Goal: Information Seeking & Learning: Learn about a topic

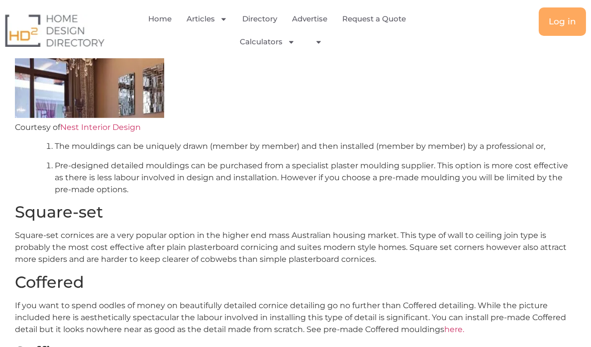
scroll to position [1243, 0]
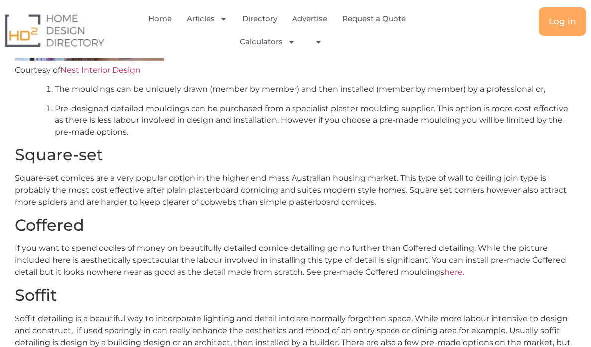
click at [123, 179] on p "Square-set cornices are a very popular option in the higher end mass Australian…" at bounding box center [295, 190] width 561 height 36
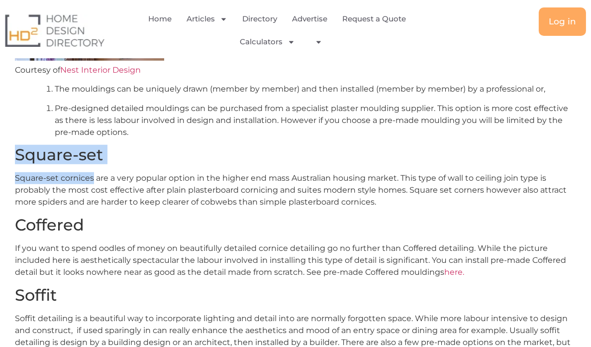
drag, startPoint x: 16, startPoint y: 141, endPoint x: 92, endPoint y: 164, distance: 79.6
click at [87, 172] on p "Square-set cornices are a very popular option in the higher end mass Australian…" at bounding box center [295, 190] width 561 height 36
drag, startPoint x: 14, startPoint y: 164, endPoint x: 94, endPoint y: 168, distance: 79.2
click at [94, 172] on p "Square-set cornices are a very popular option in the higher end mass Australian…" at bounding box center [295, 190] width 561 height 36
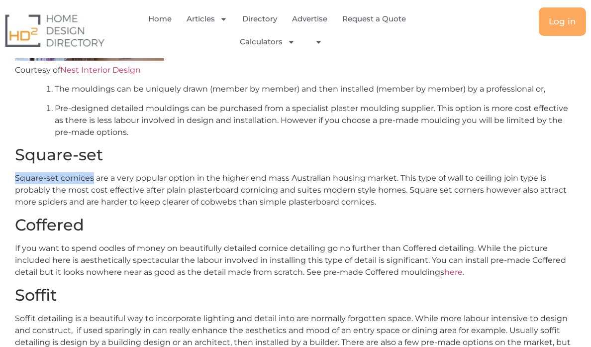
copy p "Square-set cornices"
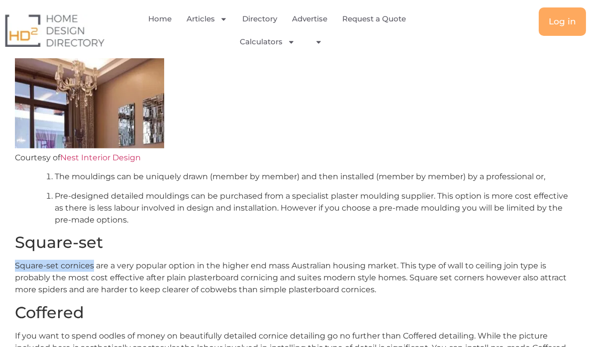
scroll to position [1144, 0]
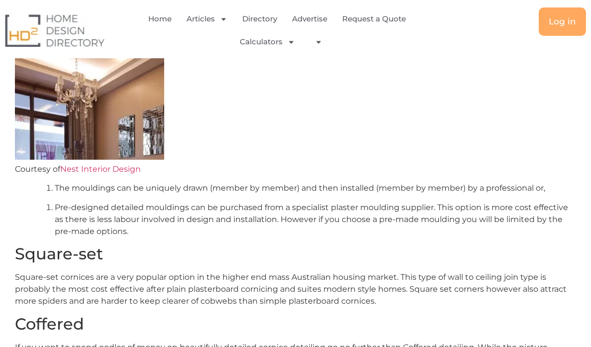
click at [232, 109] on p "Courtesy of Nest Interior Design" at bounding box center [295, 111] width 561 height 127
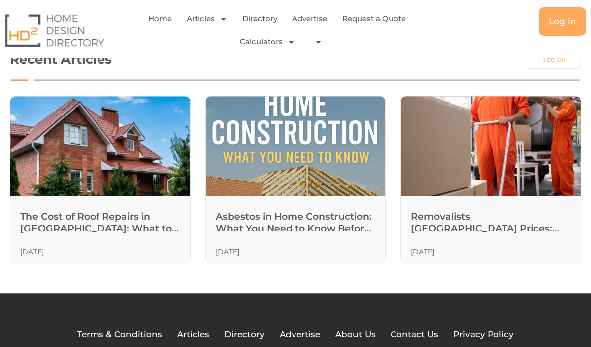
scroll to position [4078, 0]
